Goal: Use online tool/utility: Utilize a website feature to perform a specific function

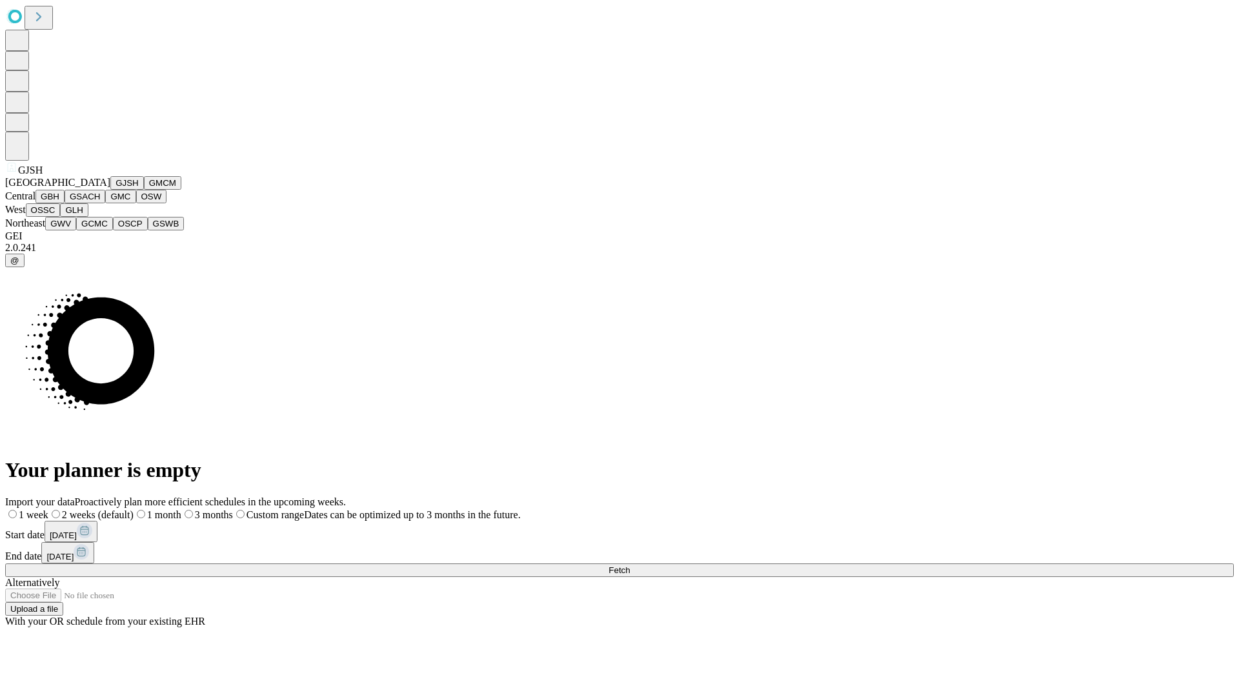
click at [110, 190] on button "GJSH" at bounding box center [127, 183] width 34 height 14
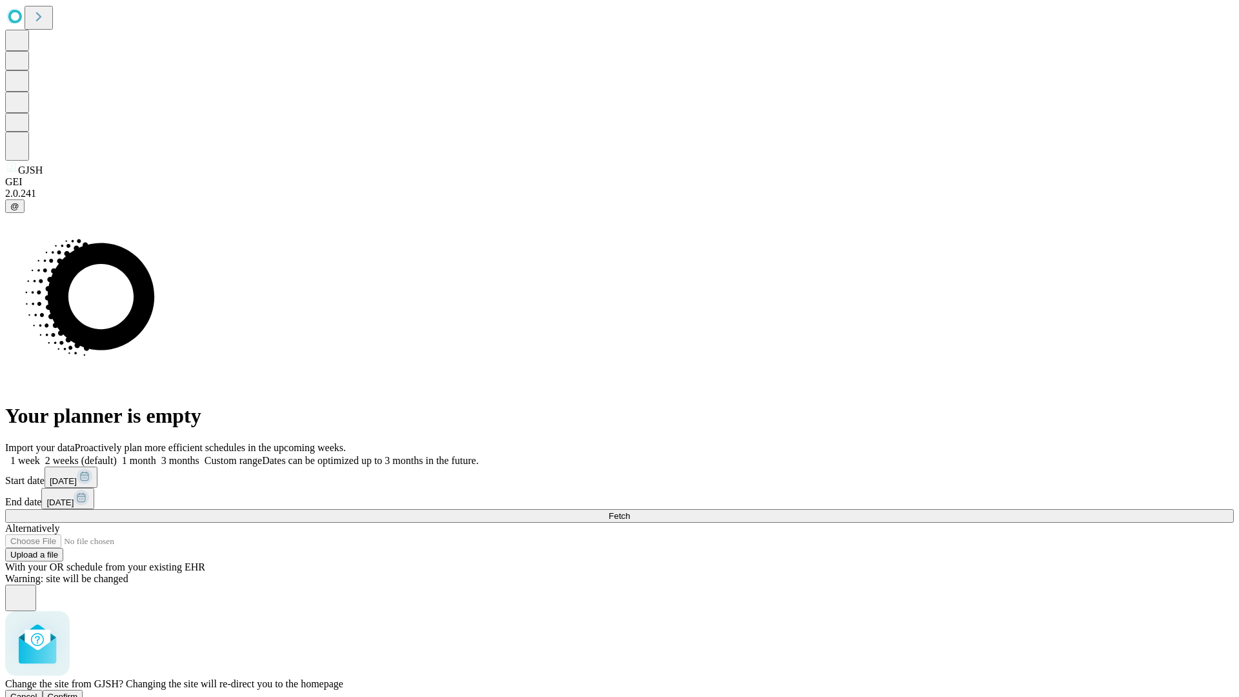
click at [78, 692] on span "Confirm" at bounding box center [63, 697] width 30 height 10
click at [156, 455] on label "1 month" at bounding box center [136, 460] width 39 height 11
click at [630, 511] on span "Fetch" at bounding box center [619, 516] width 21 height 10
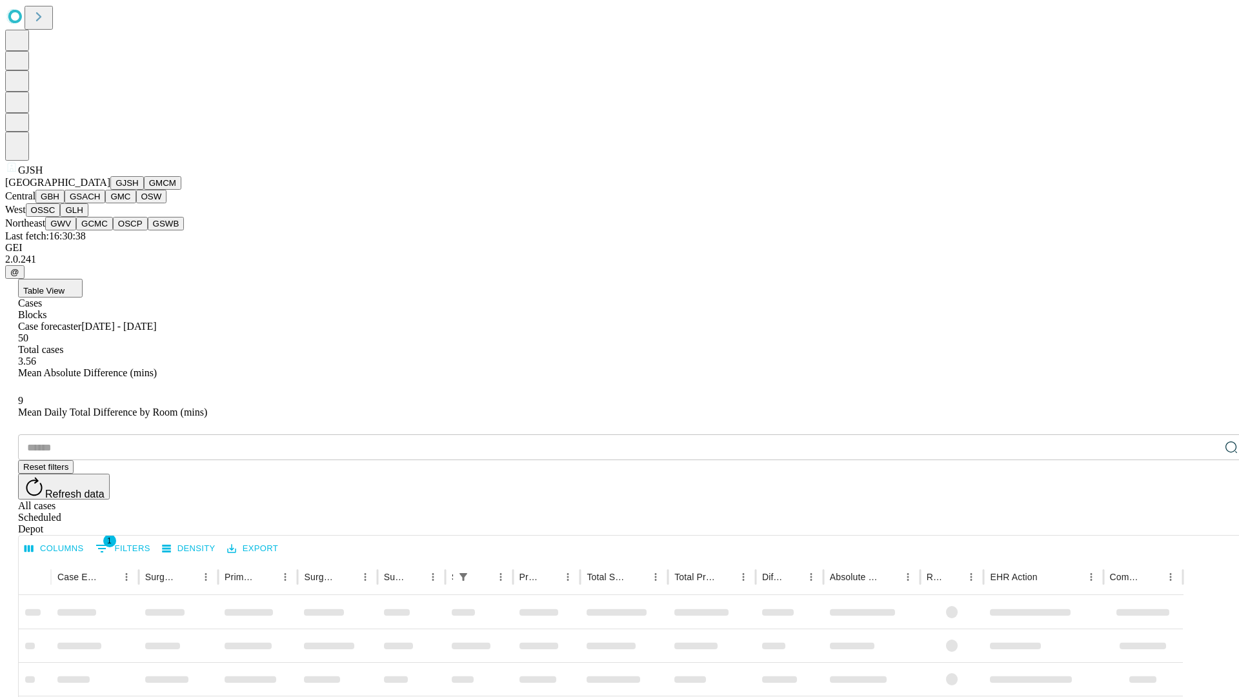
click at [144, 190] on button "GMCM" at bounding box center [162, 183] width 37 height 14
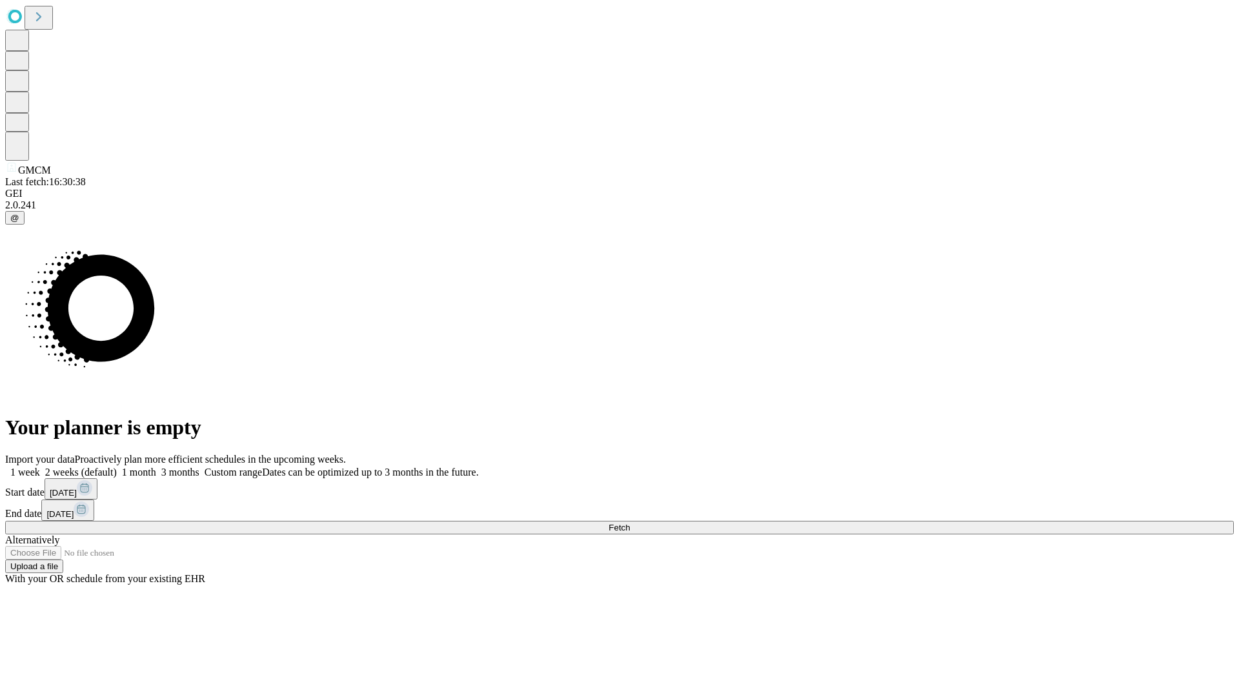
click at [156, 467] on label "1 month" at bounding box center [136, 472] width 39 height 11
click at [630, 523] on span "Fetch" at bounding box center [619, 528] width 21 height 10
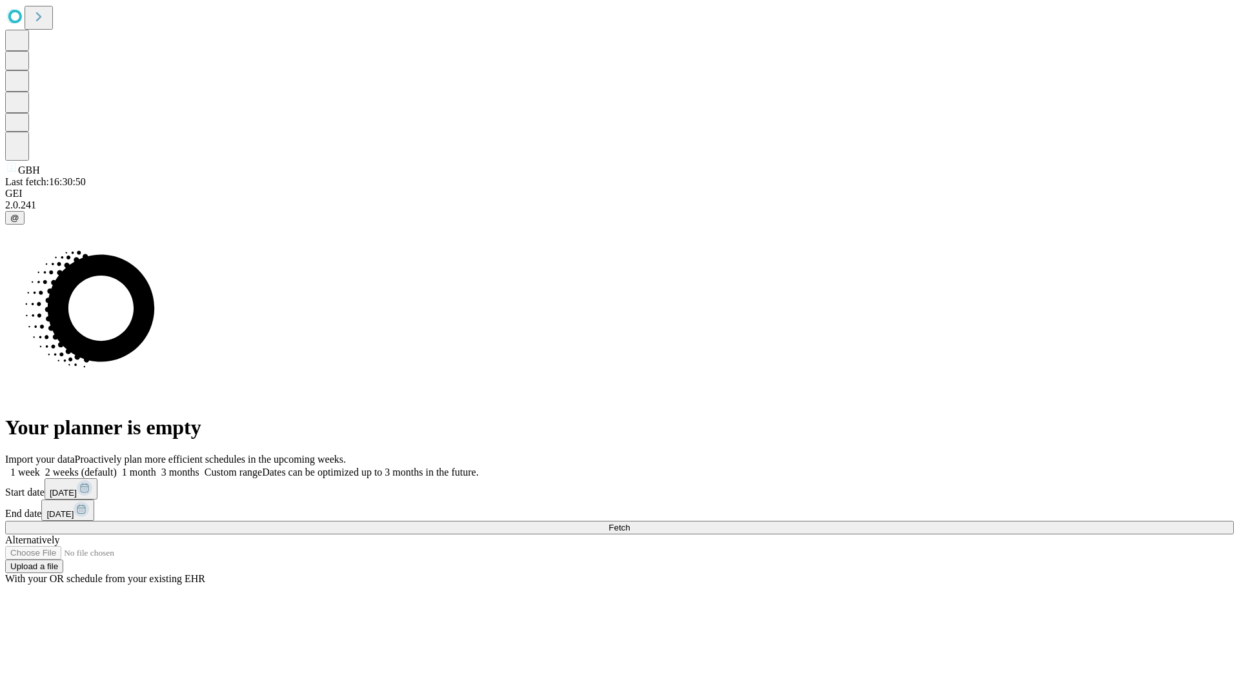
click at [630, 523] on span "Fetch" at bounding box center [619, 528] width 21 height 10
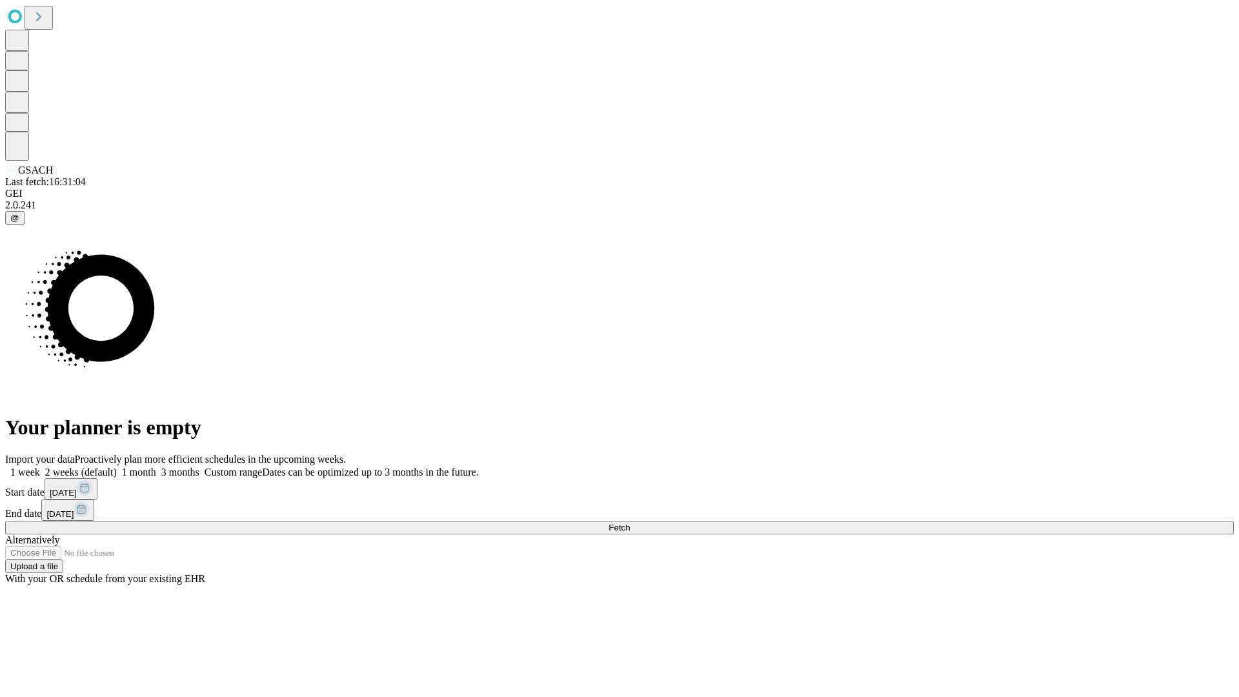
click at [156, 467] on label "1 month" at bounding box center [136, 472] width 39 height 11
click at [630, 523] on span "Fetch" at bounding box center [619, 528] width 21 height 10
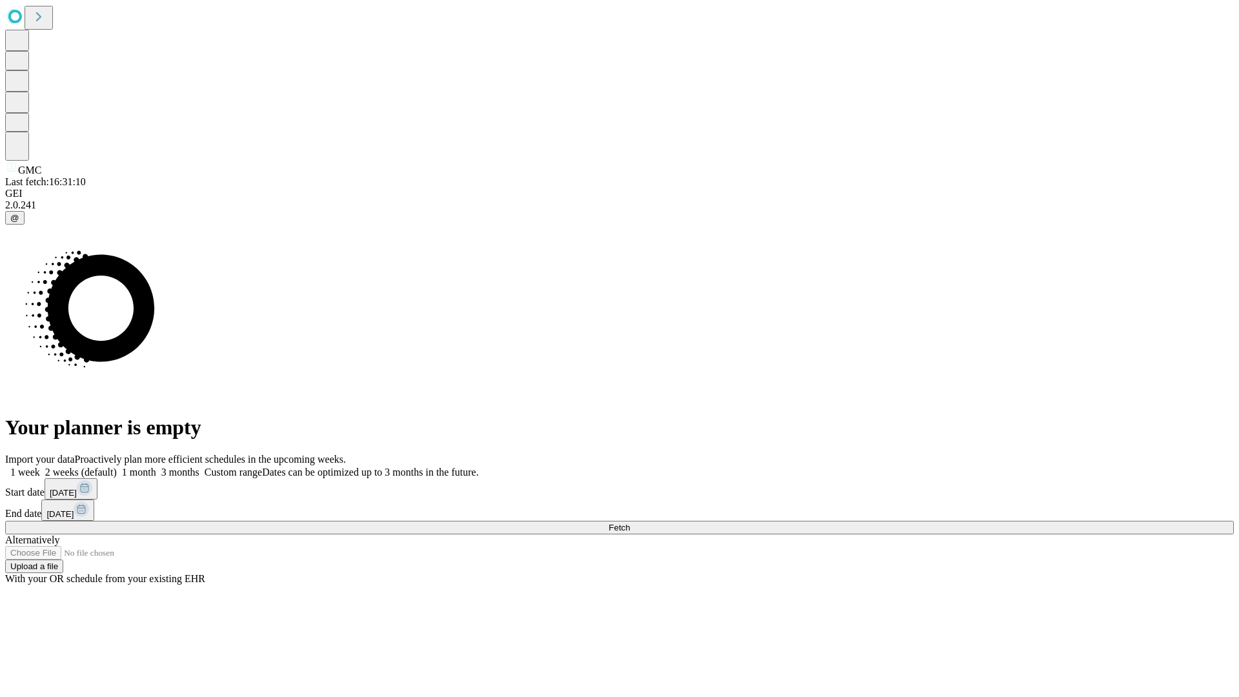
click at [156, 467] on label "1 month" at bounding box center [136, 472] width 39 height 11
click at [630, 523] on span "Fetch" at bounding box center [619, 528] width 21 height 10
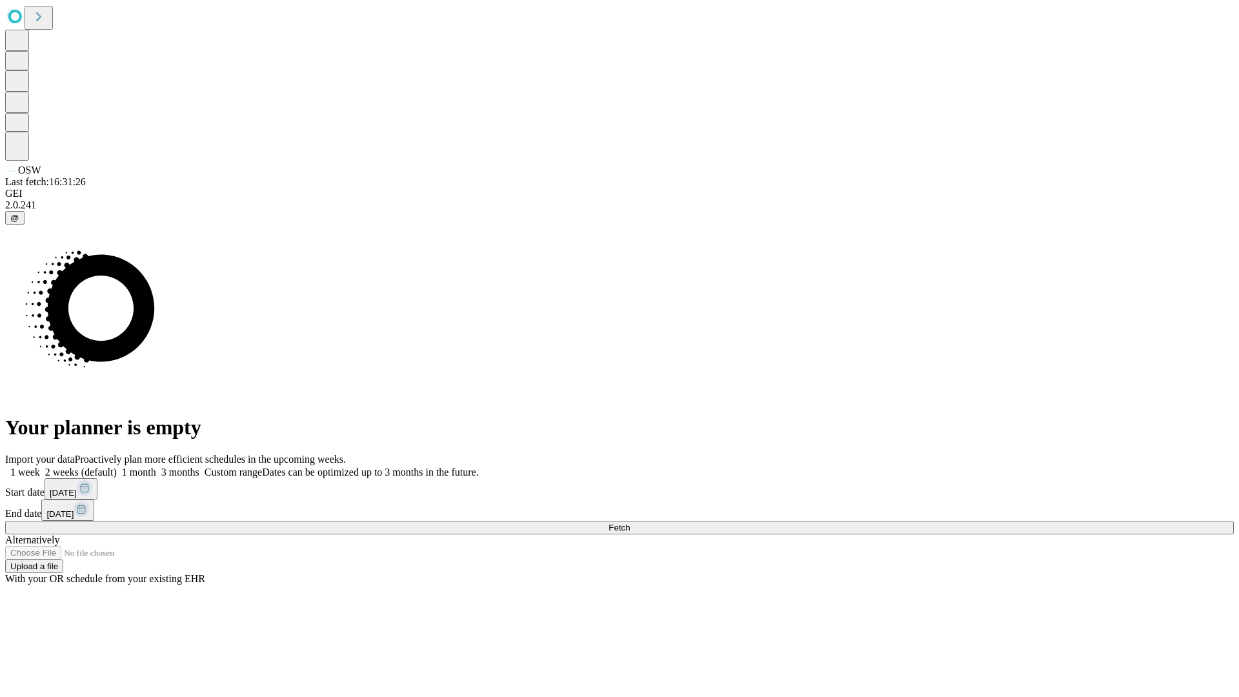
click at [630, 523] on span "Fetch" at bounding box center [619, 528] width 21 height 10
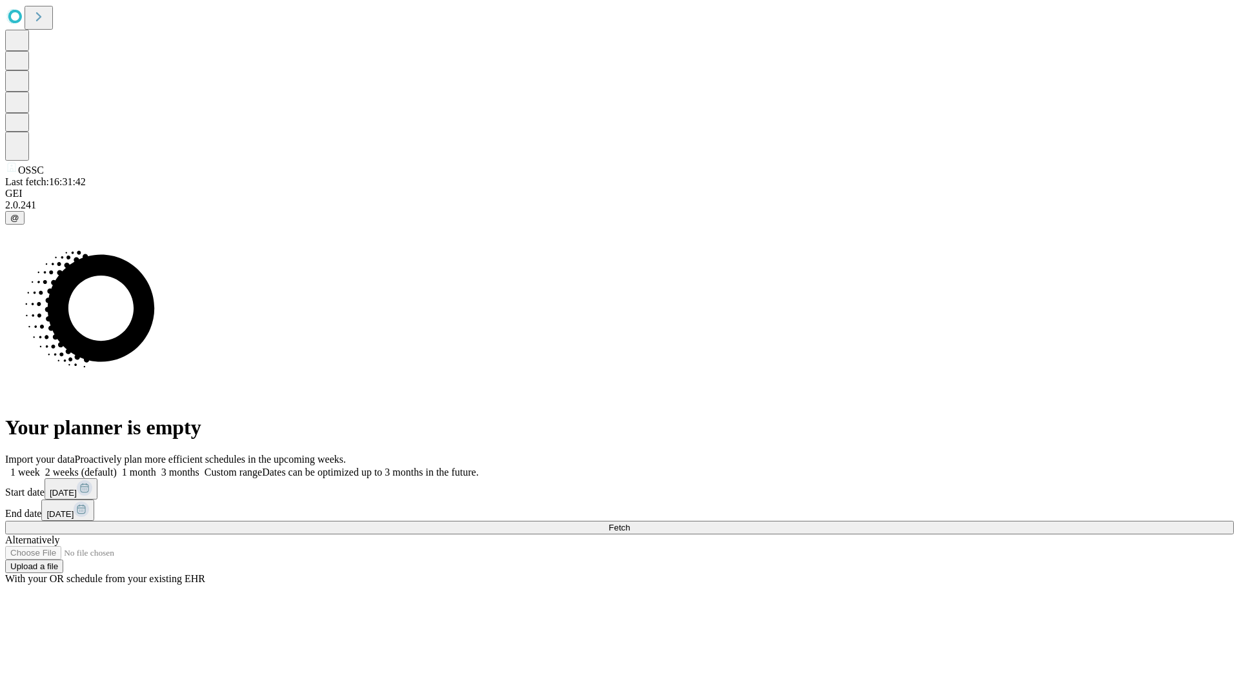
click at [156, 467] on label "1 month" at bounding box center [136, 472] width 39 height 11
click at [630, 523] on span "Fetch" at bounding box center [619, 528] width 21 height 10
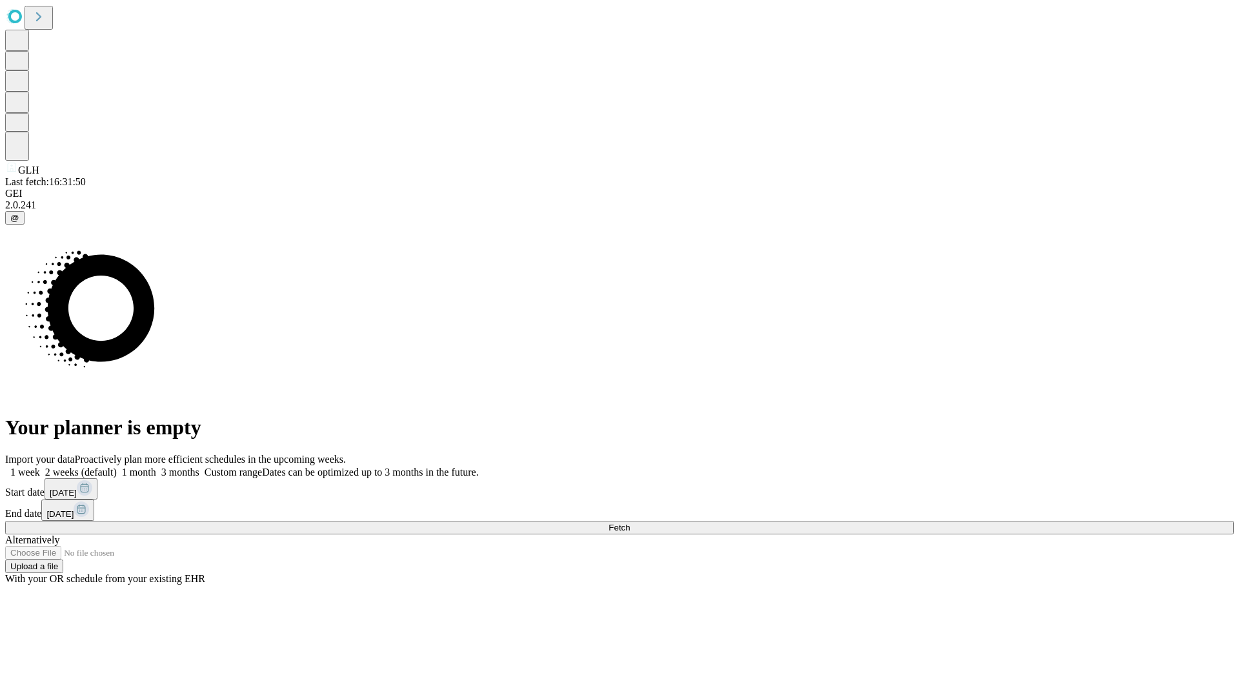
click at [156, 467] on label "1 month" at bounding box center [136, 472] width 39 height 11
click at [630, 523] on span "Fetch" at bounding box center [619, 528] width 21 height 10
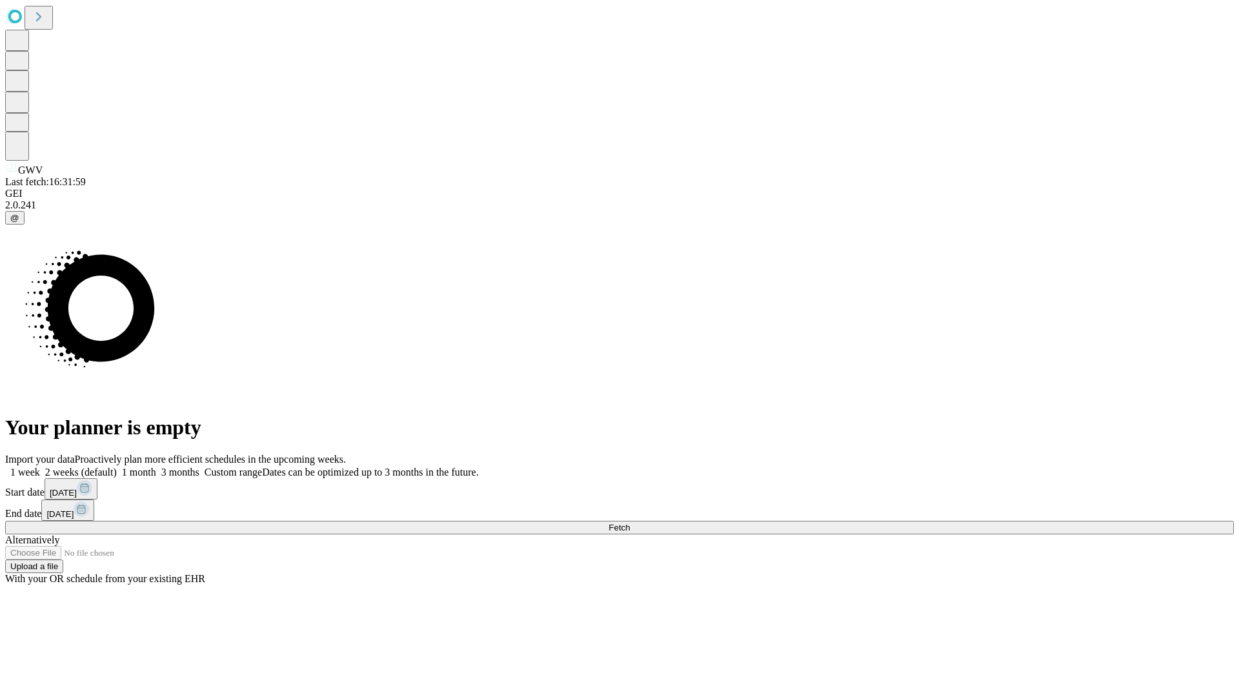
click at [156, 467] on label "1 month" at bounding box center [136, 472] width 39 height 11
click at [630, 523] on span "Fetch" at bounding box center [619, 528] width 21 height 10
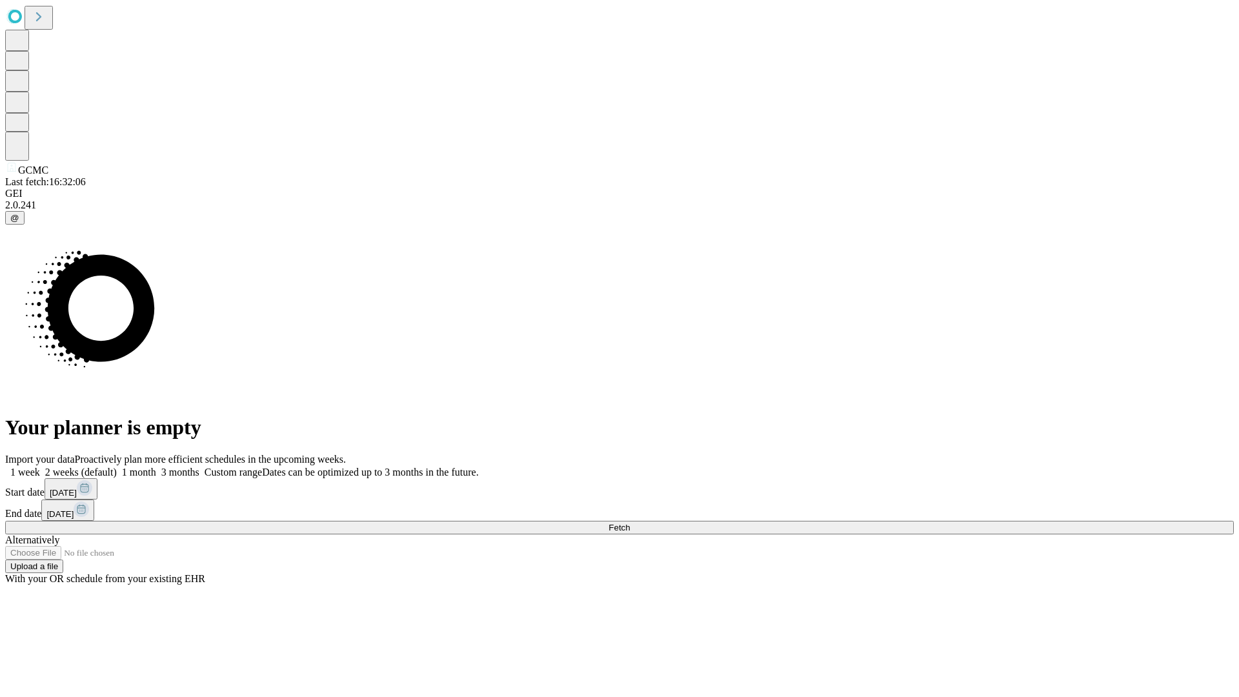
click at [156, 467] on label "1 month" at bounding box center [136, 472] width 39 height 11
click at [630, 523] on span "Fetch" at bounding box center [619, 528] width 21 height 10
